Goal: Check status: Check status

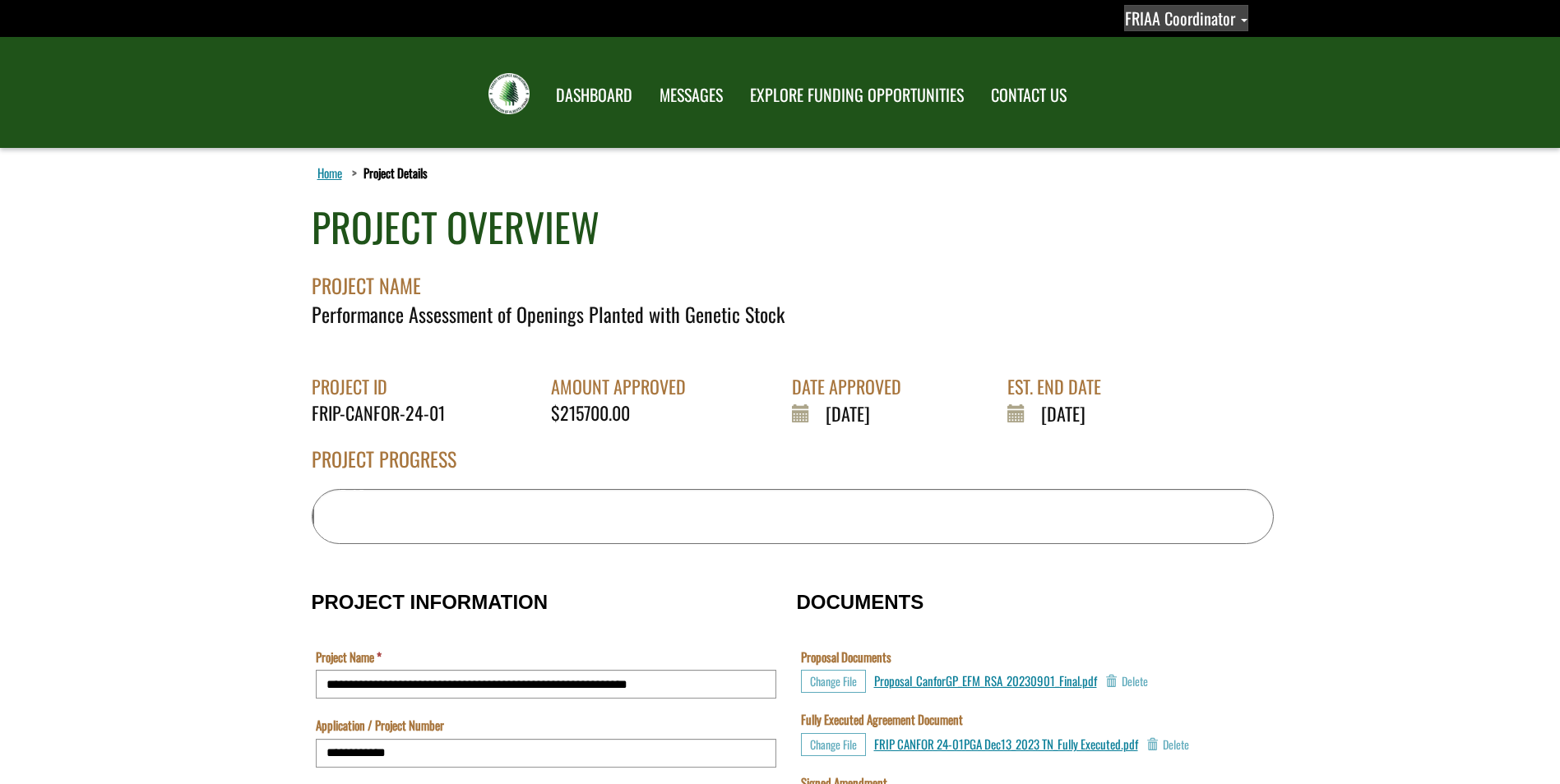
click at [1184, 28] on span "FRIAA Coordinator" at bounding box center [1180, 18] width 110 height 25
click at [1188, 82] on link "Sign out" at bounding box center [1172, 87] width 127 height 22
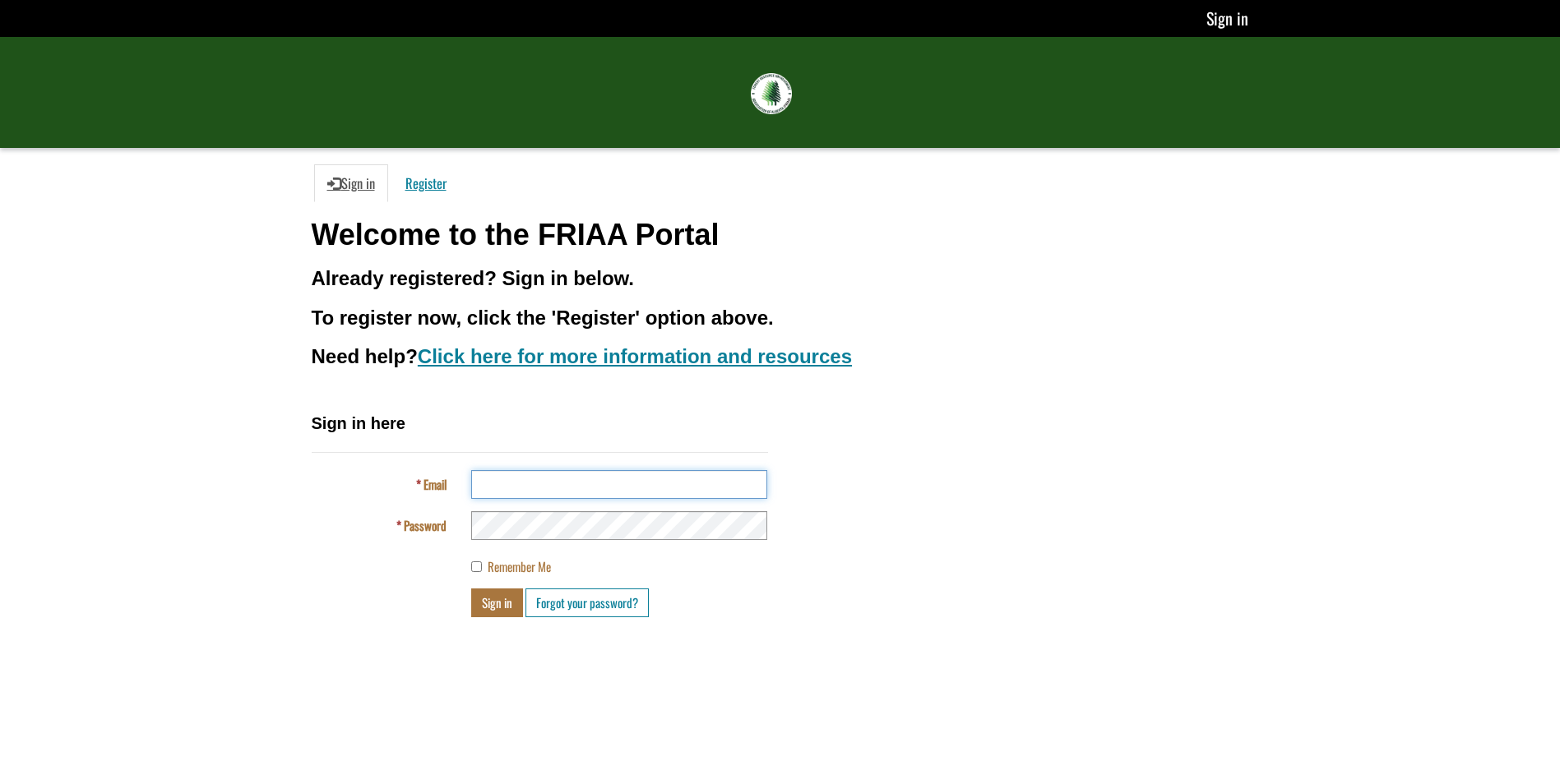
click at [536, 481] on input "Email" at bounding box center [619, 485] width 296 height 29
type input "**********"
click at [499, 602] on button "Sign in" at bounding box center [497, 603] width 52 height 29
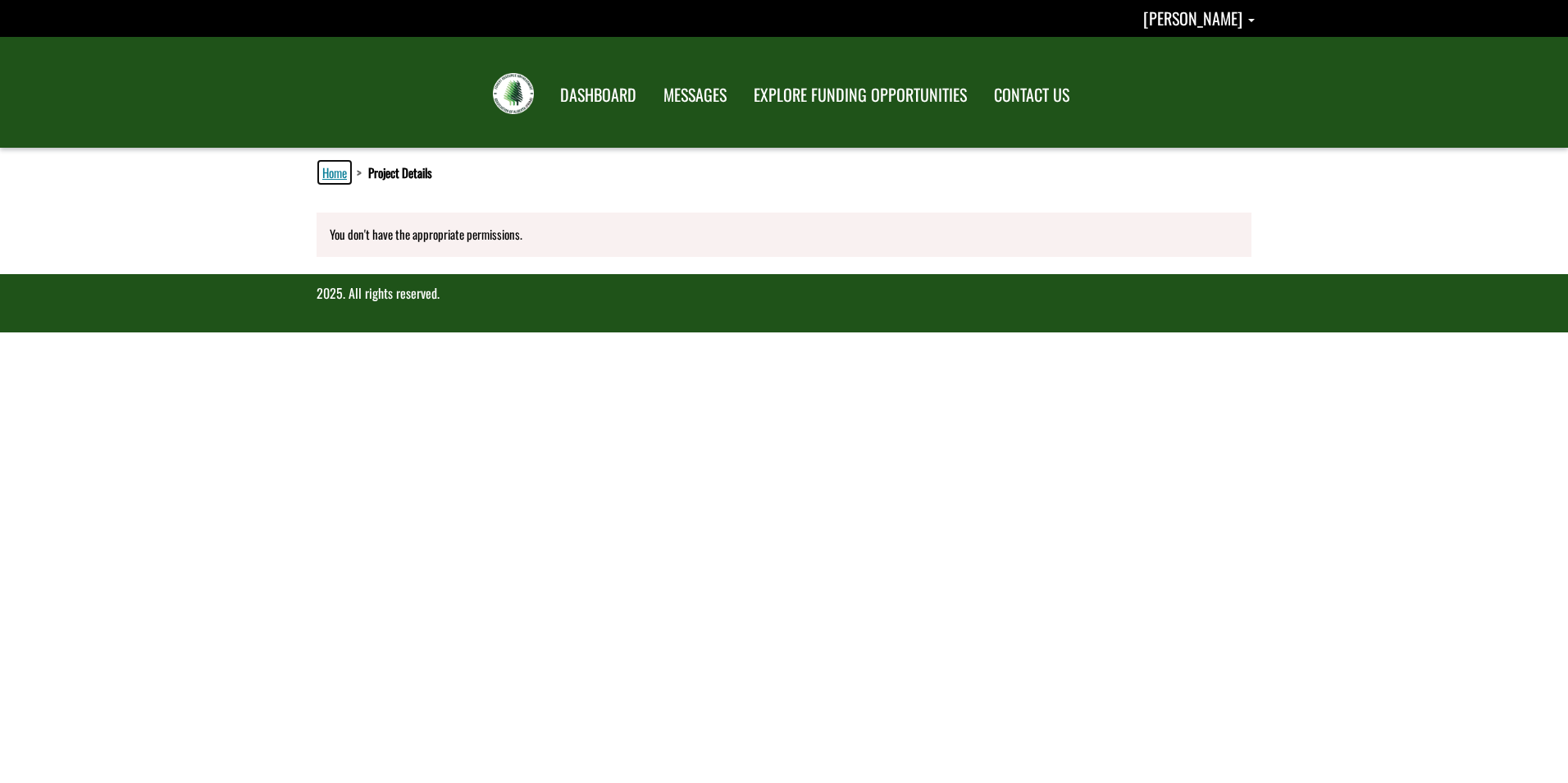
click at [338, 172] on link "Home" at bounding box center [334, 172] width 31 height 21
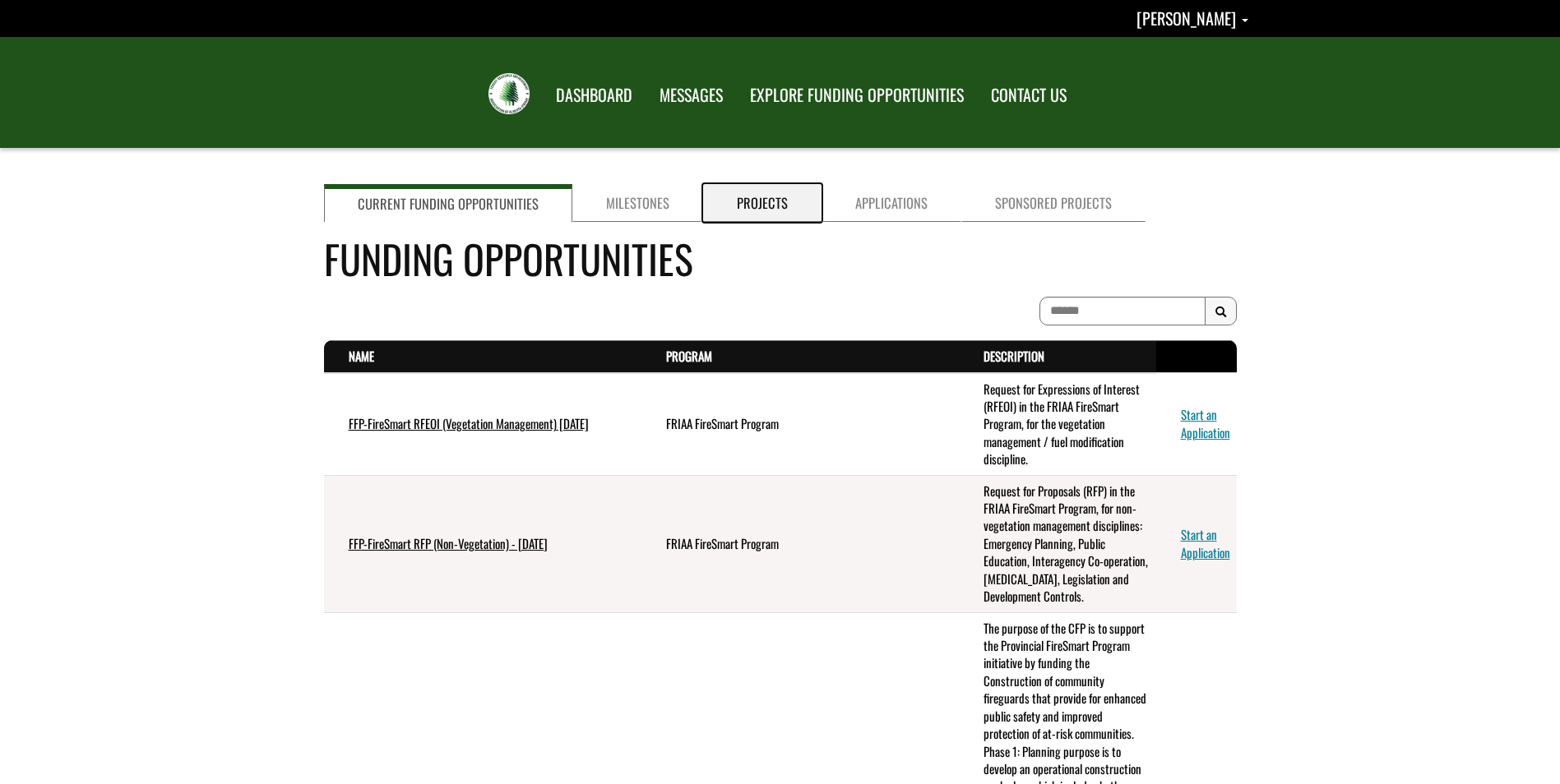
click at [739, 194] on link "Projects" at bounding box center [761, 202] width 118 height 38
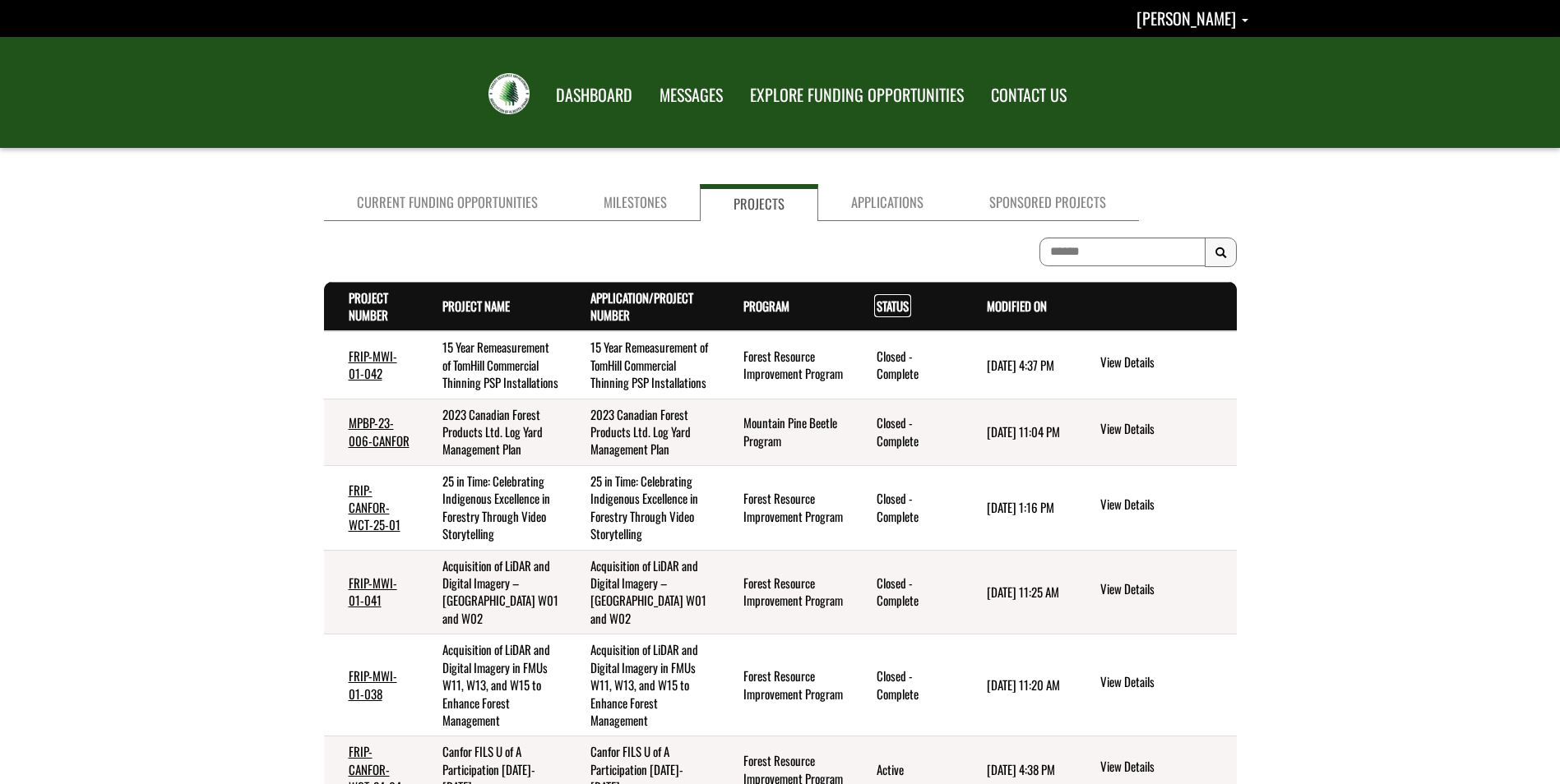
click at [879, 296] on link "Status . sort descending" at bounding box center [892, 305] width 32 height 18
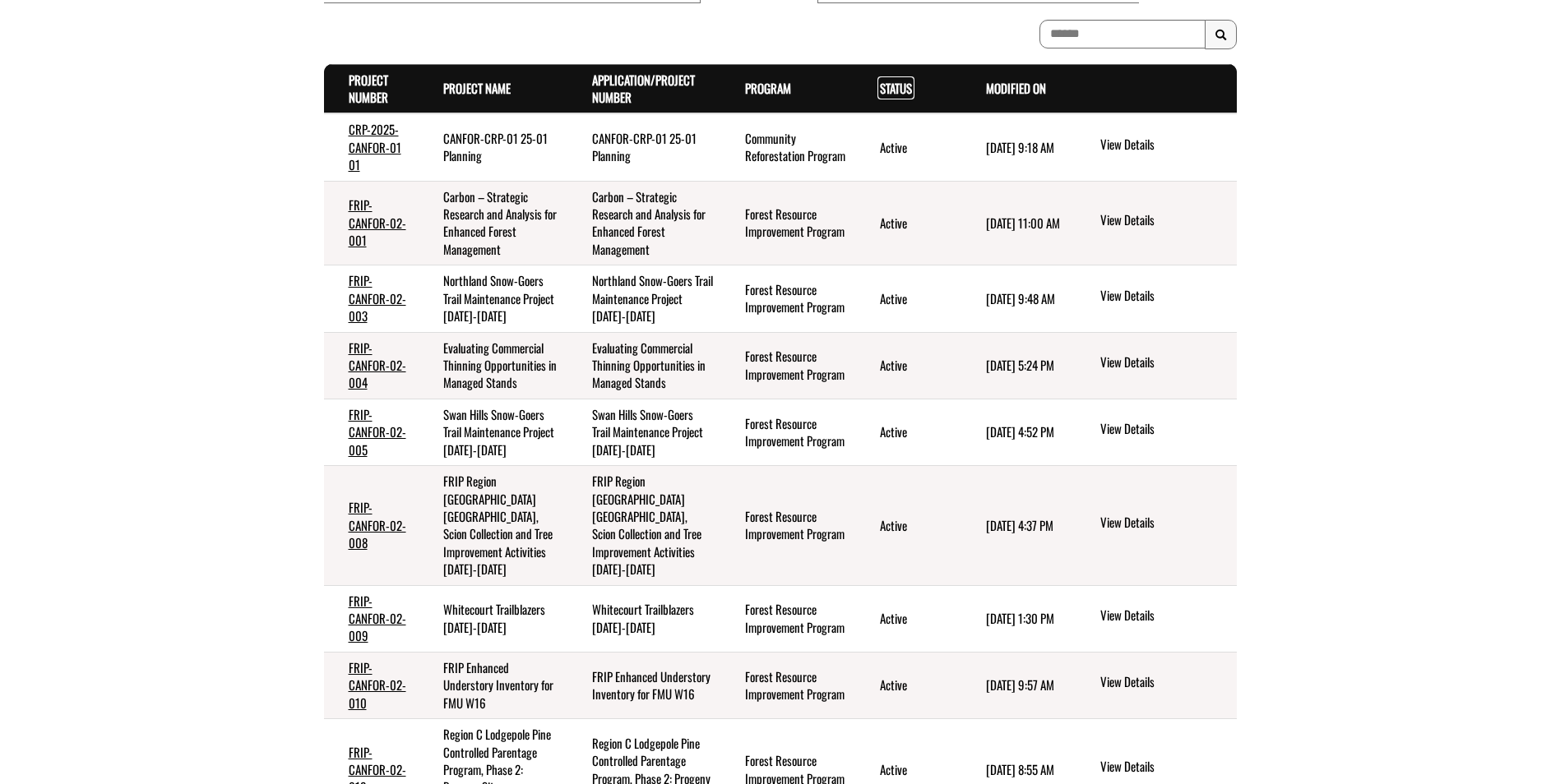
scroll to position [246, 0]
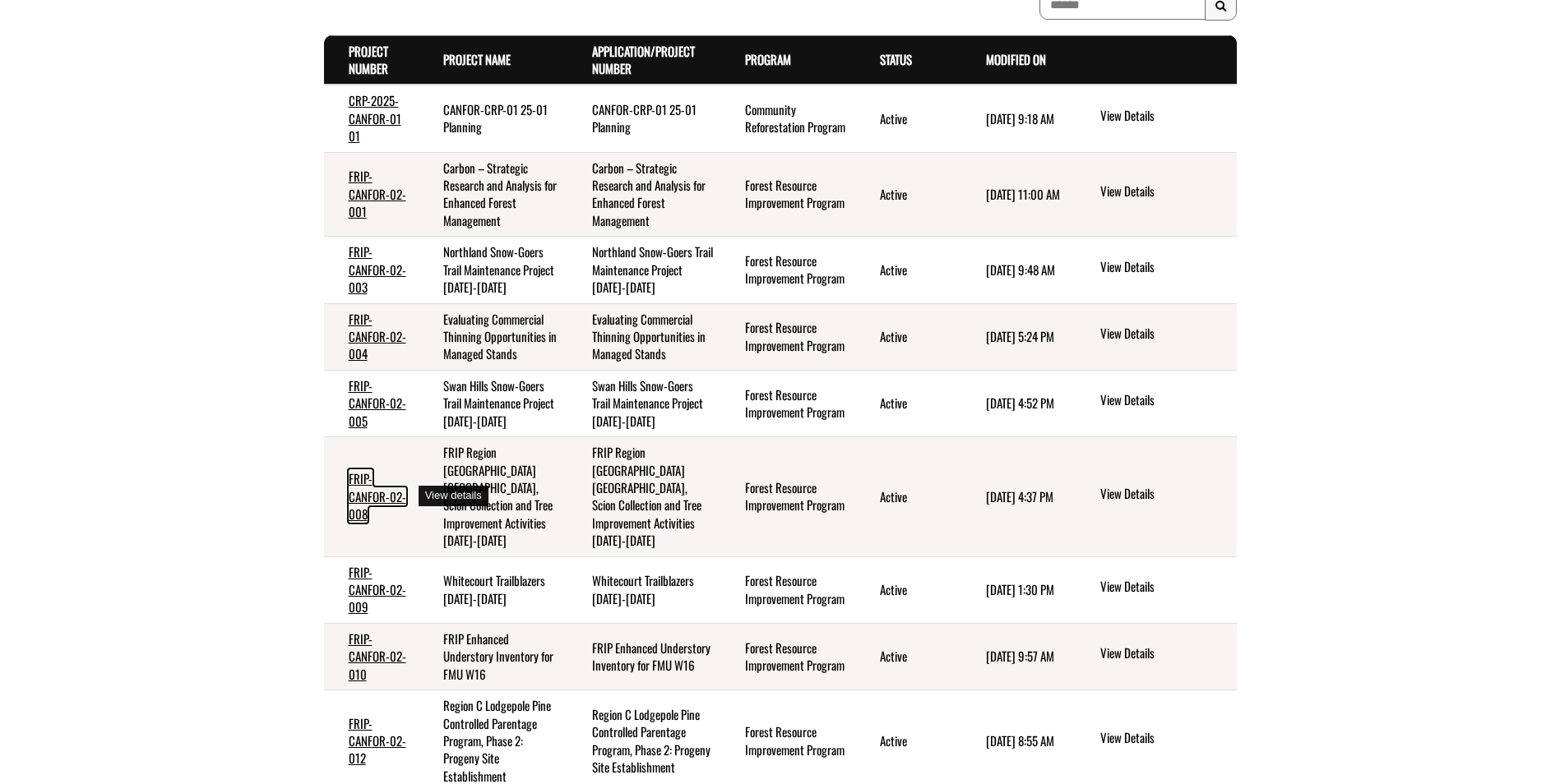
click at [364, 500] on link "FRIP-CANFOR-02-008" at bounding box center [377, 496] width 58 height 54
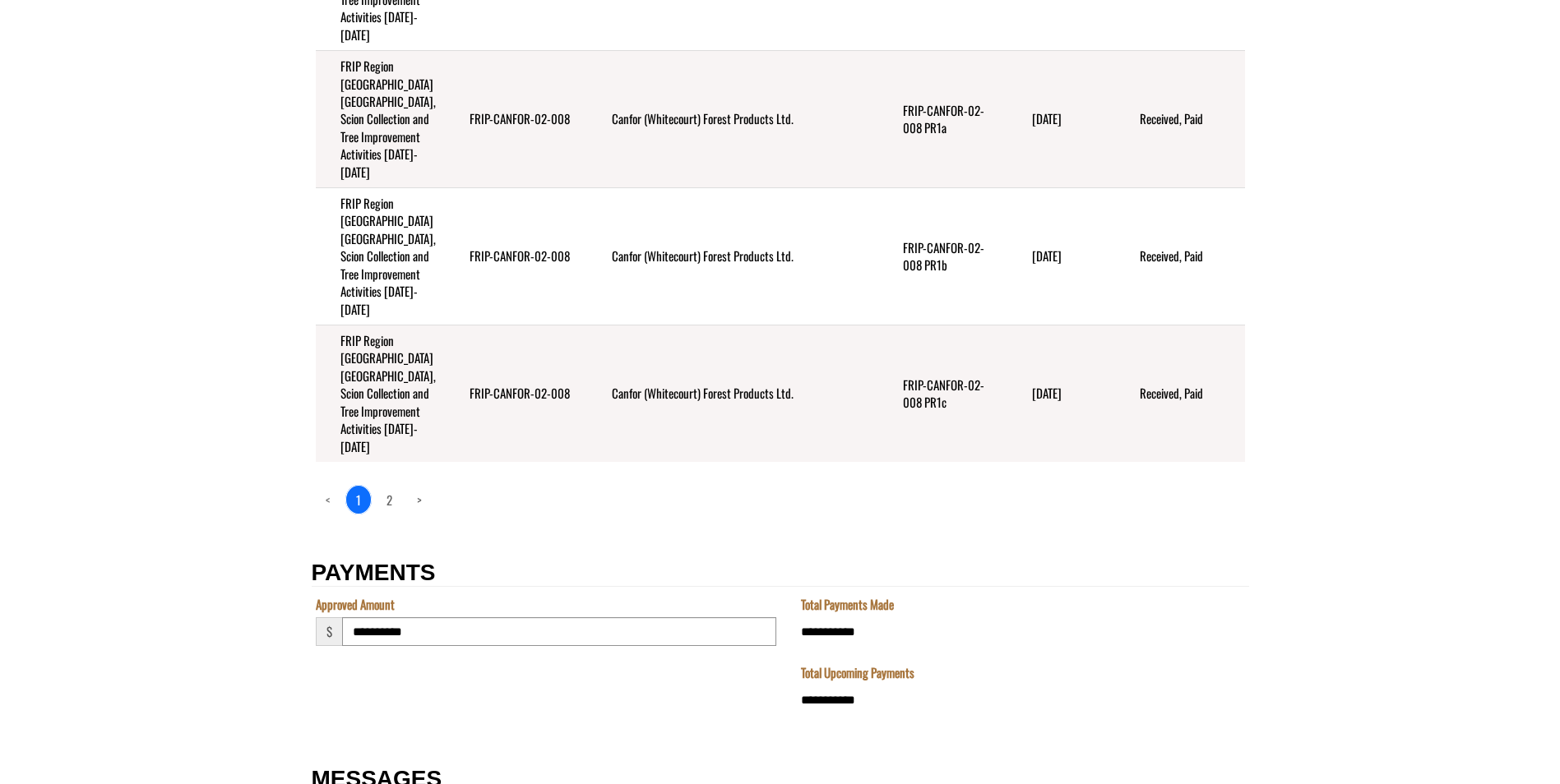
scroll to position [2806, 0]
